Goal: Task Accomplishment & Management: Manage account settings

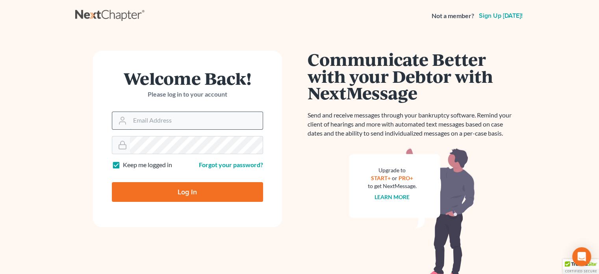
click at [139, 125] on input "Email Address" at bounding box center [196, 120] width 133 height 17
type input "[EMAIL_ADDRESS][DOMAIN_NAME]"
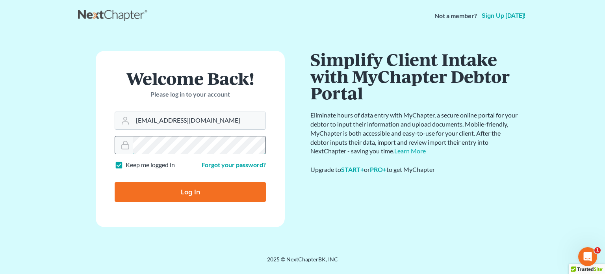
click at [115, 182] on input "Log In" at bounding box center [190, 192] width 151 height 20
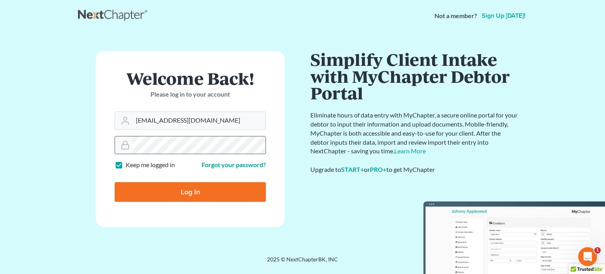
type input "Thinking..."
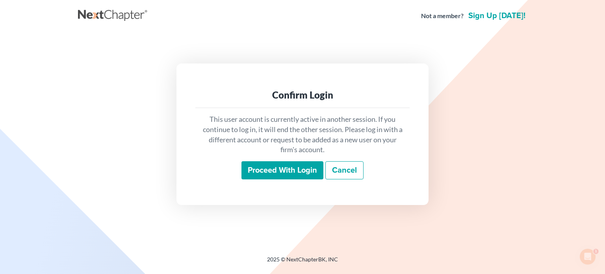
click at [268, 174] on input "Proceed with login" at bounding box center [282, 170] width 82 height 18
